Goal: Transaction & Acquisition: Purchase product/service

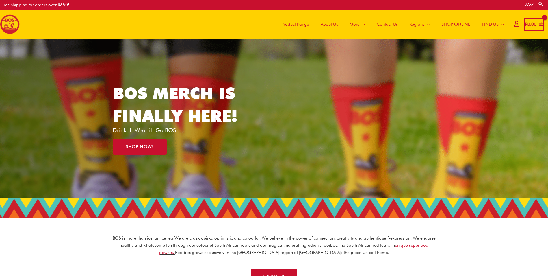
click at [448, 22] on span "SHOP ONLINE" at bounding box center [456, 24] width 29 height 17
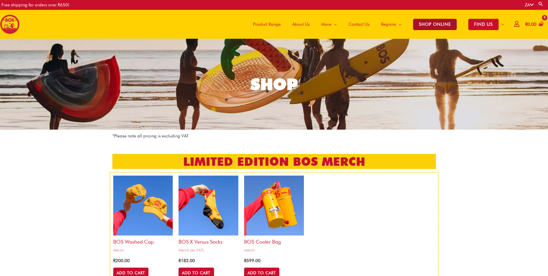
click at [439, 21] on span "SHOP ONLINE" at bounding box center [435, 24] width 44 height 11
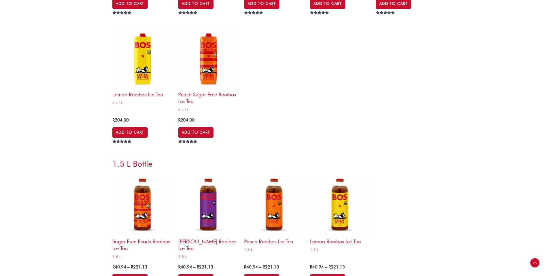
scroll to position [1850, 0]
